Goal: Task Accomplishment & Management: Manage account settings

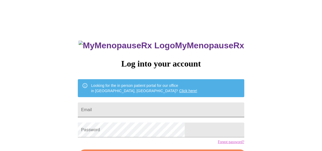
click at [163, 106] on input "Email" at bounding box center [161, 110] width 166 height 15
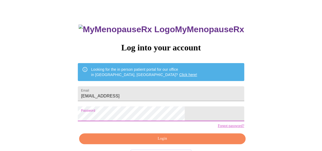
scroll to position [36, 0]
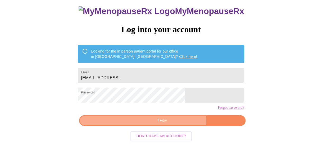
click at [173, 124] on span "Login" at bounding box center [162, 120] width 154 height 7
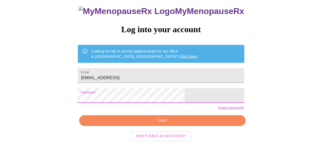
click at [52, 108] on div "MyMenopauseRx Log into your account Looking for the in person patient portal fo…" at bounding box center [161, 59] width 318 height 182
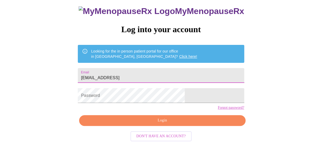
click at [155, 74] on input "dnjaka1908@yahoo.ceom" at bounding box center [161, 75] width 166 height 15
type input "[EMAIL_ADDRESS][DOMAIN_NAME]"
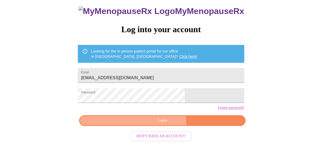
click at [161, 124] on span "Login" at bounding box center [162, 120] width 154 height 7
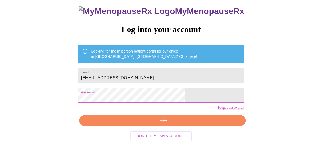
click at [218, 110] on link "Forgot password?" at bounding box center [231, 108] width 26 height 4
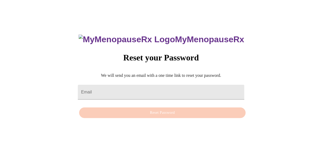
scroll to position [5, 0]
click at [182, 86] on input "Email" at bounding box center [161, 92] width 166 height 15
type input "[EMAIL_ADDRESS][DOMAIN_NAME]"
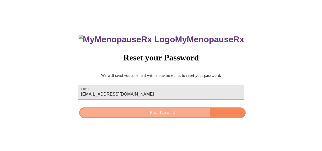
click at [154, 111] on span "Reset Password" at bounding box center [162, 113] width 154 height 7
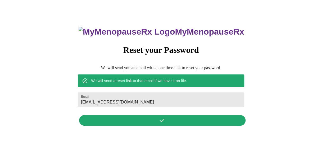
scroll to position [0, 0]
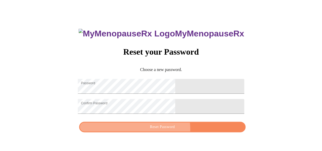
click at [169, 131] on span "Reset Password" at bounding box center [162, 127] width 154 height 7
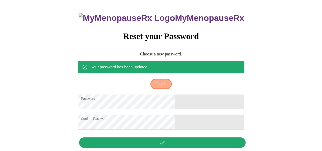
click at [159, 81] on span "Login" at bounding box center [160, 84] width 9 height 7
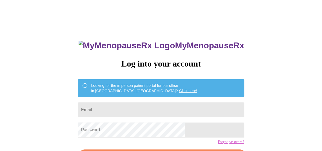
click at [150, 108] on input "Email" at bounding box center [161, 110] width 166 height 15
type input "[EMAIL_ADDRESS][DOMAIN_NAME]"
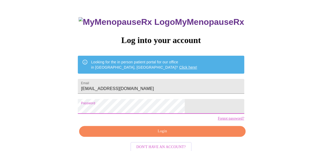
scroll to position [36, 0]
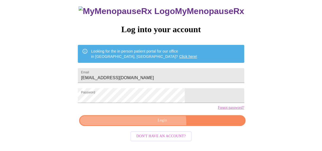
click at [156, 124] on span "Login" at bounding box center [162, 120] width 154 height 7
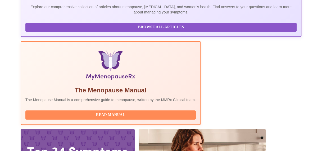
scroll to position [145, 0]
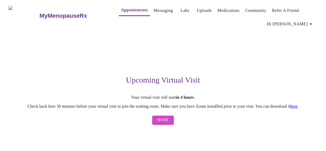
click at [165, 122] on span "Home" at bounding box center [162, 120] width 11 height 7
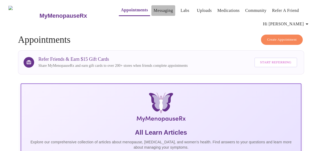
click at [153, 9] on link "Messaging" at bounding box center [162, 10] width 19 height 7
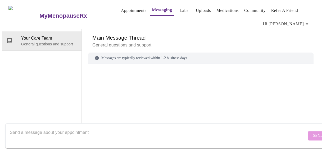
click at [129, 8] on link "Appointments" at bounding box center [133, 10] width 25 height 7
